Goal: Information Seeking & Learning: Find specific fact

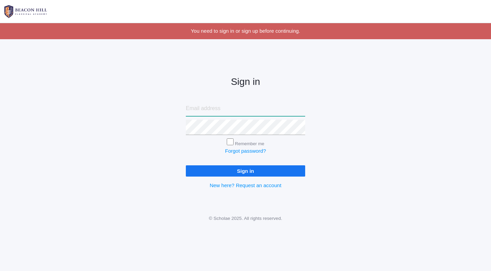
type input "[EMAIL_ADDRESS][DOMAIN_NAME]"
click at [173, 126] on div "Sign in khenriod@hotmail.com Remember me Forgot password? Sign in New here? Req…" at bounding box center [245, 127] width 491 height 159
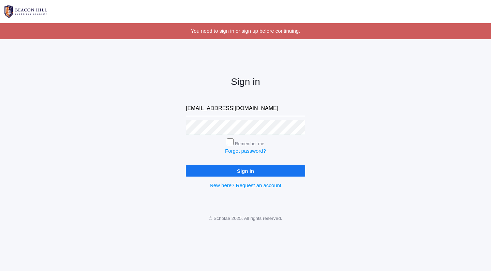
click at [183, 127] on div "Sign in khenriod@hotmail.com Remember me Forgot password? Sign in New here? Req…" at bounding box center [245, 127] width 136 height 159
click at [230, 141] on input "Remember me" at bounding box center [230, 141] width 7 height 7
checkbox input "true"
click at [242, 171] on input "Sign in" at bounding box center [245, 170] width 119 height 11
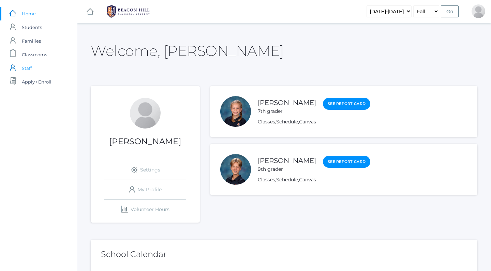
click at [18, 68] on link "icons/user/plain Created with Sketch. Staff" at bounding box center [38, 68] width 77 height 14
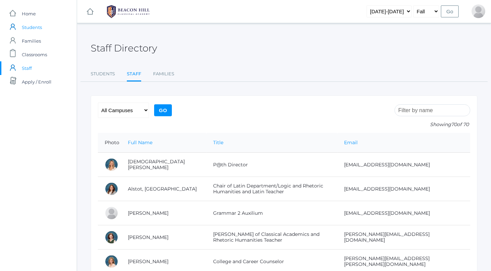
click at [30, 29] on span "Students" at bounding box center [32, 27] width 20 height 14
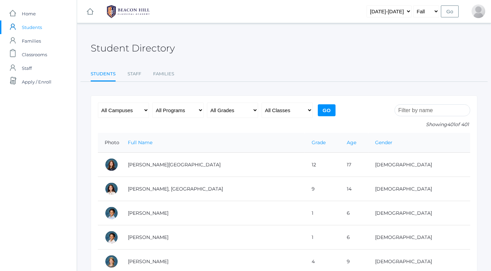
click at [30, 28] on span "Students" at bounding box center [32, 27] width 20 height 14
click at [30, 23] on span "Students" at bounding box center [32, 27] width 20 height 14
click at [30, 24] on span "Students" at bounding box center [32, 27] width 20 height 14
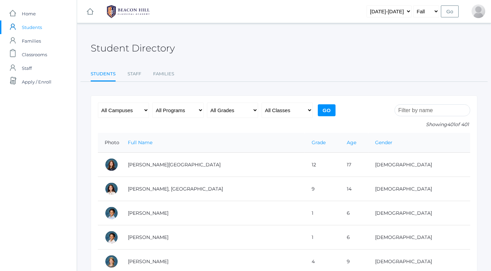
scroll to position [-2, 0]
select select "9"
click at [325, 112] on input "Go" at bounding box center [327, 110] width 18 height 12
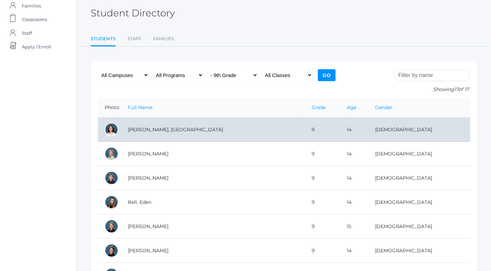
scroll to position [37, 0]
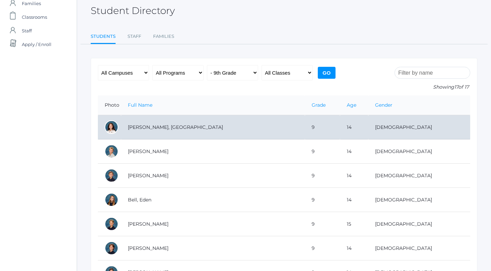
click at [150, 126] on td "[PERSON_NAME], [GEOGRAPHIC_DATA]" at bounding box center [213, 127] width 184 height 24
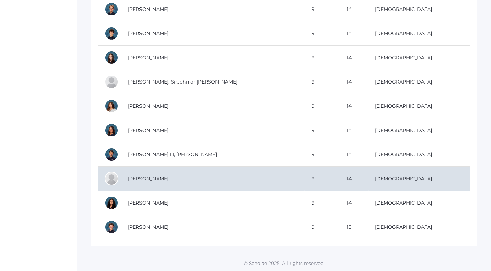
scroll to position [324, 0]
click at [131, 172] on td "[PERSON_NAME]" at bounding box center [213, 179] width 184 height 24
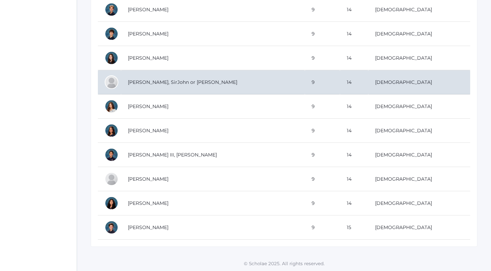
click at [146, 82] on td "Mohr, SirJohn or John" at bounding box center [213, 82] width 184 height 24
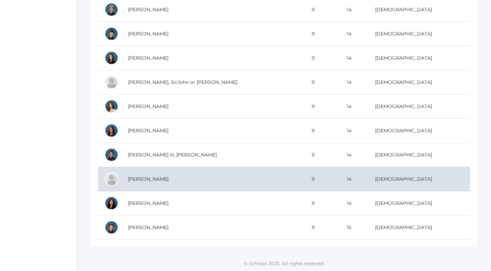
click at [160, 185] on td "Simeon, Mayah" at bounding box center [213, 179] width 184 height 24
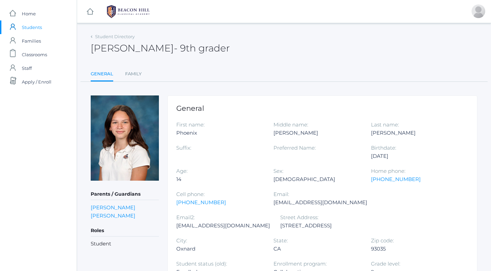
drag, startPoint x: 14, startPoint y: 17, endPoint x: 22, endPoint y: 0, distance: 18.3
click at [14, 16] on link "icons/ui/navigation/home Created with Sketch. Home" at bounding box center [38, 14] width 77 height 14
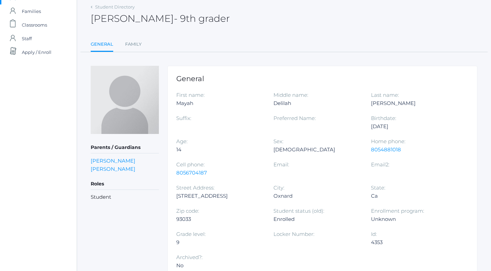
scroll to position [32, 0]
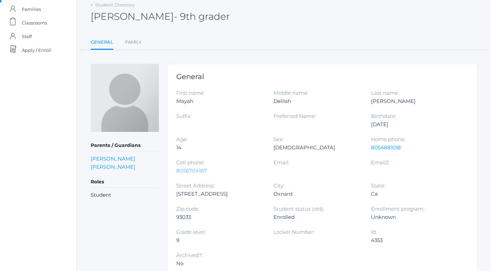
click at [193, 170] on link "8056704187" at bounding box center [191, 170] width 31 height 6
drag, startPoint x: 177, startPoint y: 100, endPoint x: 199, endPoint y: 100, distance: 22.5
click at [199, 100] on div "Mayah" at bounding box center [219, 101] width 87 height 8
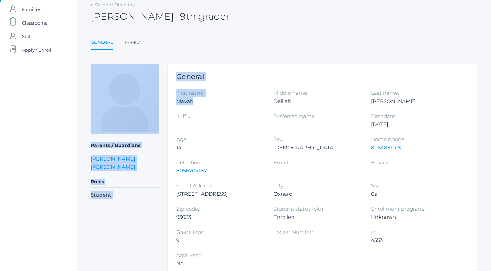
drag, startPoint x: 199, startPoint y: 100, endPoint x: 161, endPoint y: 100, distance: 38.2
click at [161, 100] on div "Parents / Guardians Edward Simeon Vanessa Lopez Roles Student General First nam…" at bounding box center [284, 173] width 386 height 219
click at [239, 108] on div "First name: Mayah" at bounding box center [224, 100] width 97 height 23
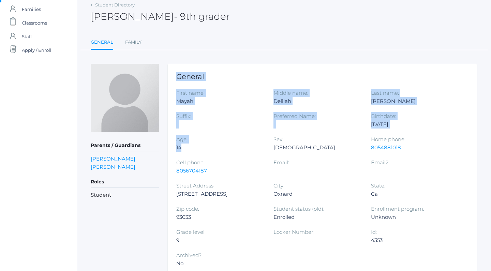
drag, startPoint x: 177, startPoint y: 65, endPoint x: 248, endPoint y: 160, distance: 118.7
click at [246, 158] on div "General First name: Mayah Middle name: Delilah Last name: Simeon Suffix: Prefer…" at bounding box center [322, 173] width 310 height 219
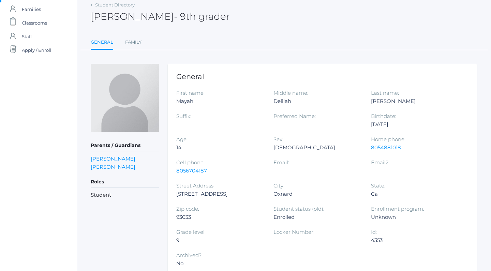
click at [248, 160] on div "Cell phone: 8056704187" at bounding box center [224, 169] width 97 height 23
click at [403, 100] on div "Simeon" at bounding box center [414, 101] width 87 height 8
drag, startPoint x: 372, startPoint y: 124, endPoint x: 385, endPoint y: 126, distance: 13.5
click at [385, 126] on div "1/11/2011" at bounding box center [414, 124] width 87 height 8
click at [393, 125] on div "1/11/2011" at bounding box center [414, 124] width 87 height 8
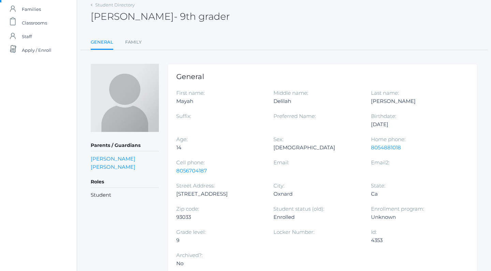
drag, startPoint x: 393, startPoint y: 123, endPoint x: 370, endPoint y: 124, distance: 23.6
click at [368, 124] on div "First name: Mayah Middle name: Delilah Last name: Simeon Suffix: Preferred Name…" at bounding box center [322, 181] width 292 height 185
click at [396, 128] on div "Birthdate: 1/11/2011" at bounding box center [419, 123] width 97 height 23
drag, startPoint x: 175, startPoint y: 194, endPoint x: 197, endPoint y: 194, distance: 21.5
click at [197, 194] on div "General First name: Mayah Middle name: Delilah Last name: Simeon Suffix: Prefer…" at bounding box center [322, 173] width 310 height 219
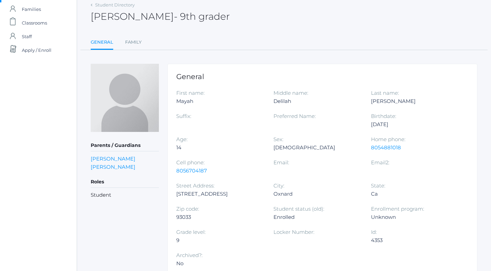
click at [242, 196] on div "1631 houston place" at bounding box center [219, 194] width 87 height 8
drag, startPoint x: 241, startPoint y: 194, endPoint x: 166, endPoint y: 193, distance: 74.3
click at [166, 193] on div "Parents / Guardians Edward Simeon Vanessa Lopez Roles Student General First nam…" at bounding box center [284, 173] width 386 height 219
click at [233, 217] on div "93033" at bounding box center [219, 217] width 87 height 8
drag, startPoint x: 249, startPoint y: 197, endPoint x: 208, endPoint y: 206, distance: 41.8
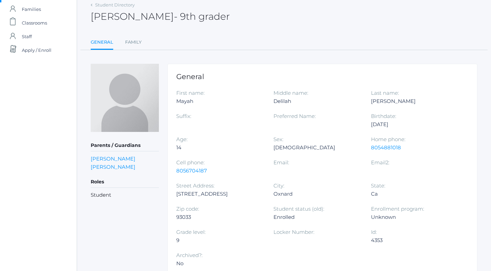
click at [208, 206] on div "First name: Mayah Middle name: Delilah Last name: Simeon Suffix: Preferred Name…" at bounding box center [322, 181] width 292 height 185
click at [233, 192] on div "1631 houston place" at bounding box center [219, 194] width 87 height 8
drag, startPoint x: 232, startPoint y: 192, endPoint x: 168, endPoint y: 192, distance: 64.4
click at [168, 192] on div "General First name: Mayah Middle name: Delilah Last name: Simeon Suffix: Prefer…" at bounding box center [322, 173] width 310 height 219
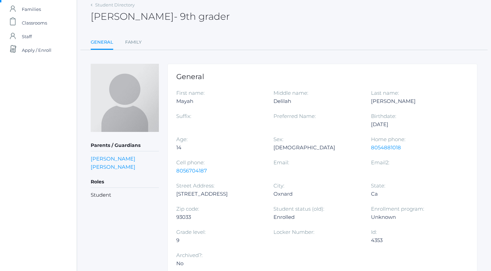
drag, startPoint x: 173, startPoint y: 192, endPoint x: 228, endPoint y: 193, distance: 54.5
click at [228, 193] on div "General First name: Mayah Middle name: Delilah Last name: Simeon Suffix: Prefer…" at bounding box center [322, 173] width 310 height 219
click at [228, 193] on div "1631 houston place" at bounding box center [219, 194] width 87 height 8
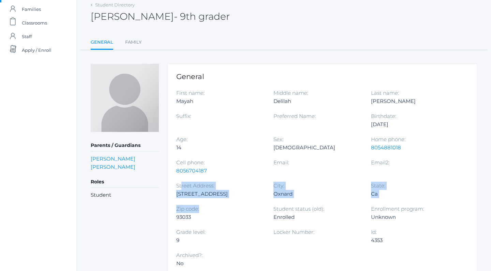
drag, startPoint x: 181, startPoint y: 182, endPoint x: 225, endPoint y: 205, distance: 49.4
click at [225, 205] on div "First name: Mayah Middle name: Delilah Last name: Simeon Suffix: Preferred Name…" at bounding box center [322, 181] width 292 height 185
click at [225, 205] on div "Zip code: 93033" at bounding box center [224, 216] width 97 height 23
drag, startPoint x: 174, startPoint y: 172, endPoint x: 211, endPoint y: 212, distance: 55.0
click at [211, 212] on div "General First name: Mayah Middle name: Delilah Last name: Simeon Suffix: Prefer…" at bounding box center [322, 173] width 310 height 219
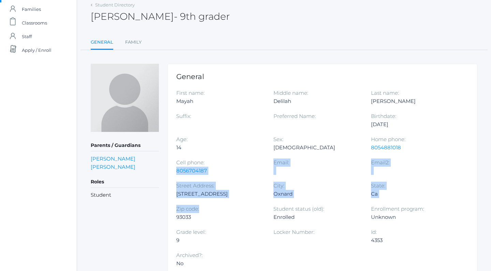
click at [211, 212] on div "Zip code: 93033" at bounding box center [224, 216] width 97 height 23
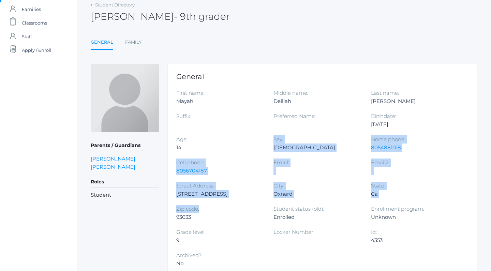
drag, startPoint x: 173, startPoint y: 156, endPoint x: 203, endPoint y: 206, distance: 58.6
click at [203, 206] on div "General First name: Mayah Middle name: Delilah Last name: Simeon Suffix: Prefer…" at bounding box center [322, 173] width 310 height 219
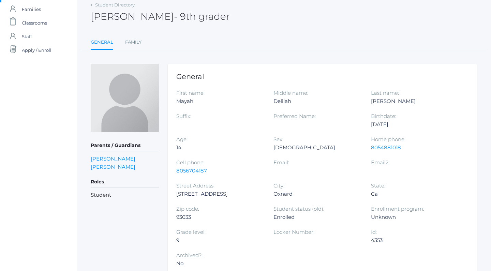
click at [212, 219] on div "93033" at bounding box center [219, 217] width 87 height 8
drag, startPoint x: 174, startPoint y: 158, endPoint x: 196, endPoint y: 201, distance: 49.1
click at [196, 201] on div "General First name: Mayah Middle name: Delilah Last name: Simeon Suffix: Prefer…" at bounding box center [322, 173] width 310 height 219
click at [196, 201] on div "Street Address: 1631 houston place" at bounding box center [224, 193] width 97 height 23
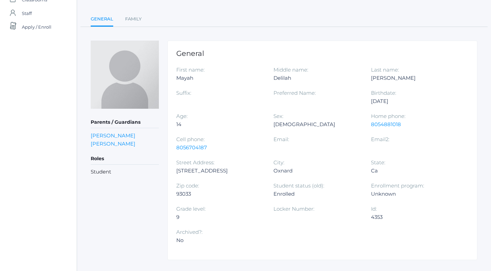
scroll to position [55, 0]
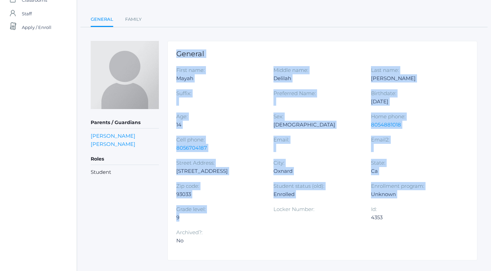
drag, startPoint x: 192, startPoint y: 219, endPoint x: 156, endPoint y: 216, distance: 35.5
click at [156, 216] on div "Parents / Guardians Edward Simeon Vanessa Lopez Roles Student General First nam…" at bounding box center [284, 150] width 386 height 219
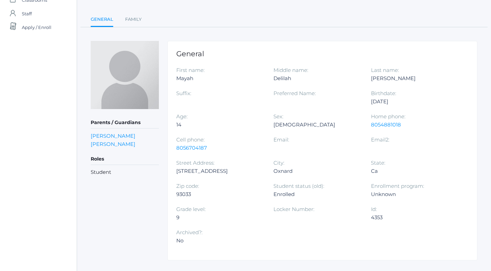
click at [201, 231] on label "Archived?:" at bounding box center [189, 232] width 26 height 6
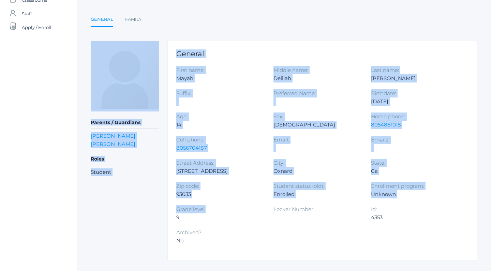
drag, startPoint x: 166, startPoint y: 73, endPoint x: 221, endPoint y: 218, distance: 155.3
click at [221, 219] on div "Parents / Guardians Edward Simeon Vanessa Lopez Roles Student General First nam…" at bounding box center [284, 150] width 386 height 219
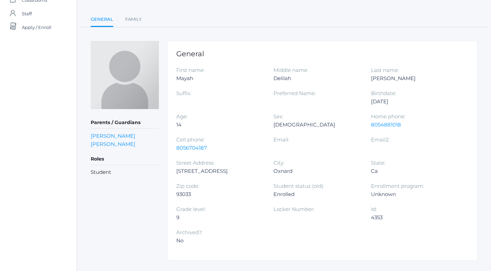
click at [226, 218] on div "9" at bounding box center [219, 217] width 87 height 8
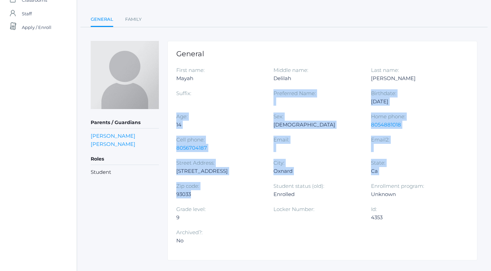
drag, startPoint x: 179, startPoint y: 109, endPoint x: 225, endPoint y: 215, distance: 115.4
click at [224, 210] on div "First name: Mayah Middle name: Delilah Last name: Simeon Suffix: Preferred Name…" at bounding box center [322, 158] width 292 height 185
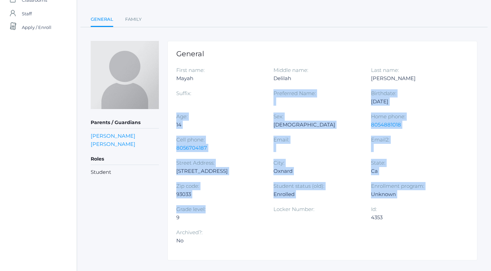
click at [225, 215] on div "9" at bounding box center [219, 217] width 87 height 8
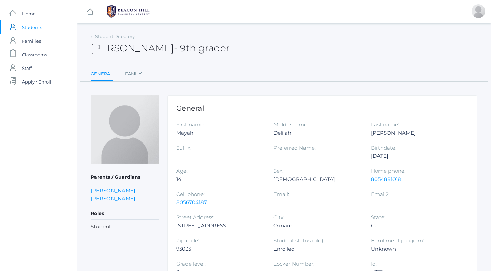
scroll to position [0, 0]
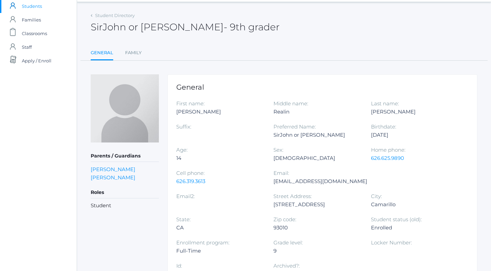
scroll to position [22, 0]
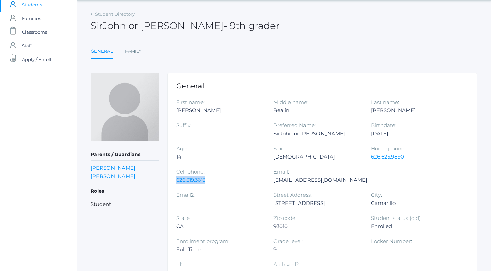
drag, startPoint x: 174, startPoint y: 181, endPoint x: 216, endPoint y: 179, distance: 41.9
click at [216, 180] on div "General First name: Sir John Michael Middle name: Realin Last name: Mohr Suffix…" at bounding box center [322, 182] width 310 height 219
click at [216, 179] on div "626.319.3613" at bounding box center [219, 180] width 87 height 8
drag, startPoint x: 269, startPoint y: 110, endPoint x: 326, endPoint y: 112, distance: 57.9
click at [327, 112] on div "First name: Sir John Michael Middle name: Realin Last name: Mohr Suffix: Prefer…" at bounding box center [322, 190] width 292 height 185
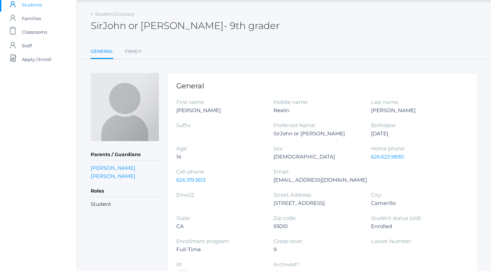
click at [326, 112] on div "Realin" at bounding box center [316, 110] width 87 height 8
drag, startPoint x: 326, startPoint y: 112, endPoint x: 220, endPoint y: 87, distance: 109.3
click at [220, 87] on div "General First name: Sir John Michael Middle name: Realin Last name: Mohr Suffix…" at bounding box center [322, 182] width 310 height 219
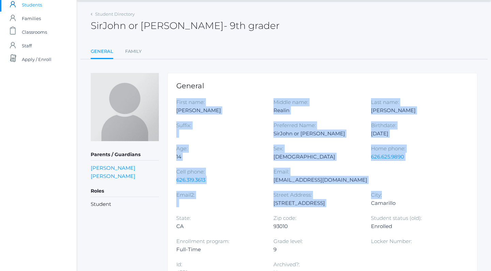
drag, startPoint x: 280, startPoint y: 87, endPoint x: 303, endPoint y: 201, distance: 116.7
click at [303, 201] on div "General First name: Sir John Michael Middle name: Realin Last name: Mohr Suffix…" at bounding box center [322, 182] width 310 height 219
click at [371, 202] on div "Camarillo" at bounding box center [414, 203] width 87 height 8
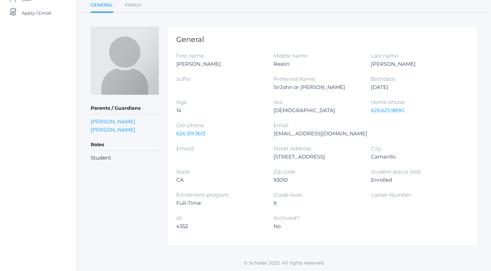
scroll to position [68, 0]
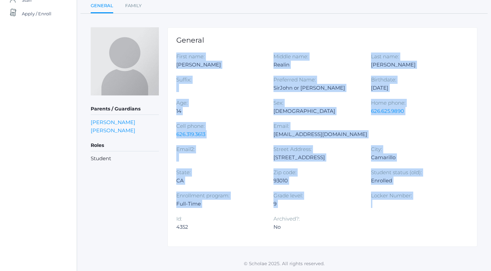
drag, startPoint x: 308, startPoint y: 209, endPoint x: 265, endPoint y: 44, distance: 170.0
click at [265, 43] on div "General First name: Sir John Michael Middle name: Realin Last name: Mohr Suffix…" at bounding box center [322, 136] width 310 height 219
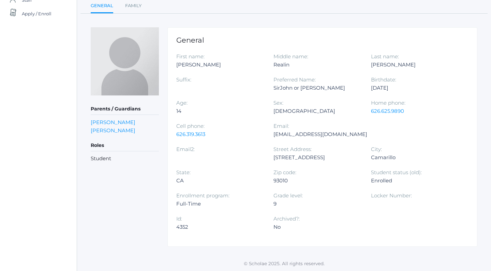
click at [149, 217] on div "Parents / Guardians Christine Mohr Donald Mohr Roles Student" at bounding box center [125, 136] width 68 height 219
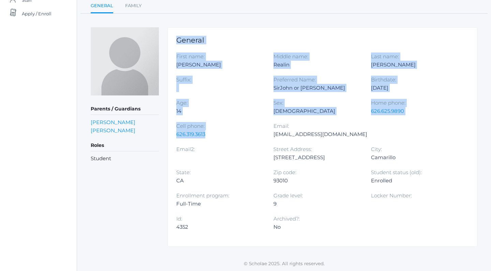
drag, startPoint x: 171, startPoint y: 30, endPoint x: 265, endPoint y: 133, distance: 139.2
click at [265, 133] on div "General First name: Sir John Michael Middle name: Realin Last name: Mohr Suffix…" at bounding box center [322, 136] width 310 height 219
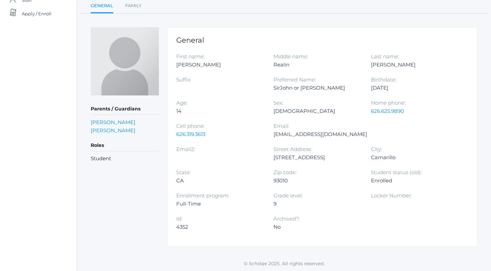
click at [263, 153] on div at bounding box center [219, 157] width 87 height 8
drag, startPoint x: 301, startPoint y: 115, endPoint x: 316, endPoint y: 155, distance: 42.8
click at [310, 141] on div "First name: Sir John Michael Middle name: Realin Last name: Mohr Suffix: Prefer…" at bounding box center [322, 144] width 292 height 185
click at [371, 155] on div "Camarillo" at bounding box center [414, 157] width 87 height 8
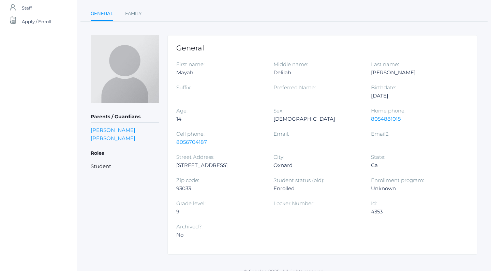
scroll to position [60, 0]
drag, startPoint x: 177, startPoint y: 166, endPoint x: 246, endPoint y: 165, distance: 68.8
click at [246, 165] on div "[STREET_ADDRESS]" at bounding box center [219, 166] width 87 height 8
click at [245, 165] on div "[STREET_ADDRESS]" at bounding box center [219, 166] width 87 height 8
